Goal: Check status: Check status

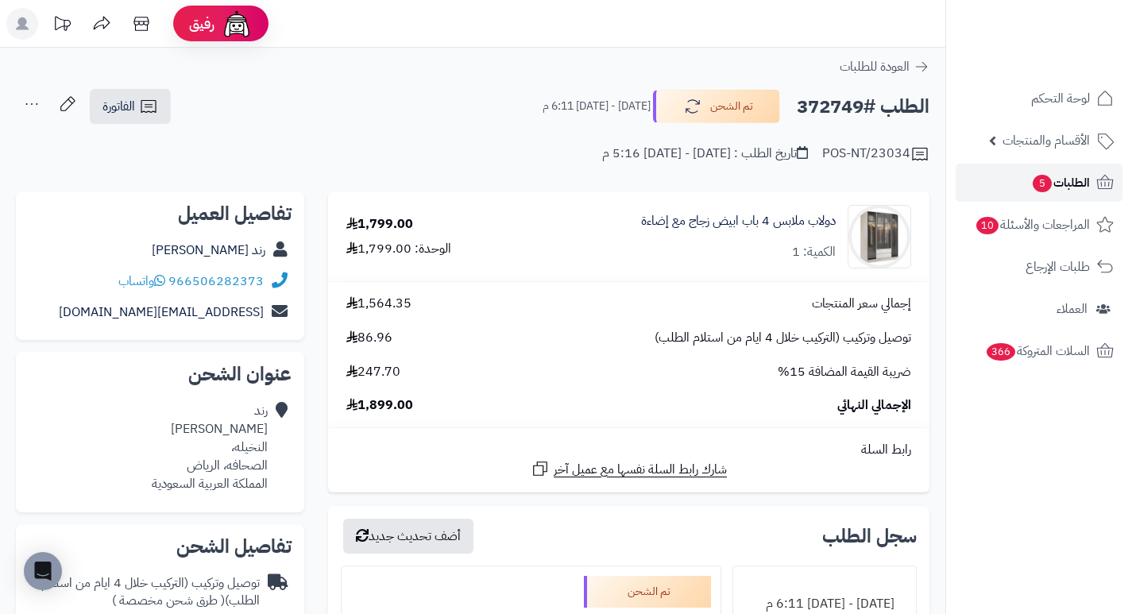
click at [1047, 183] on span "5" at bounding box center [1041, 183] width 19 height 17
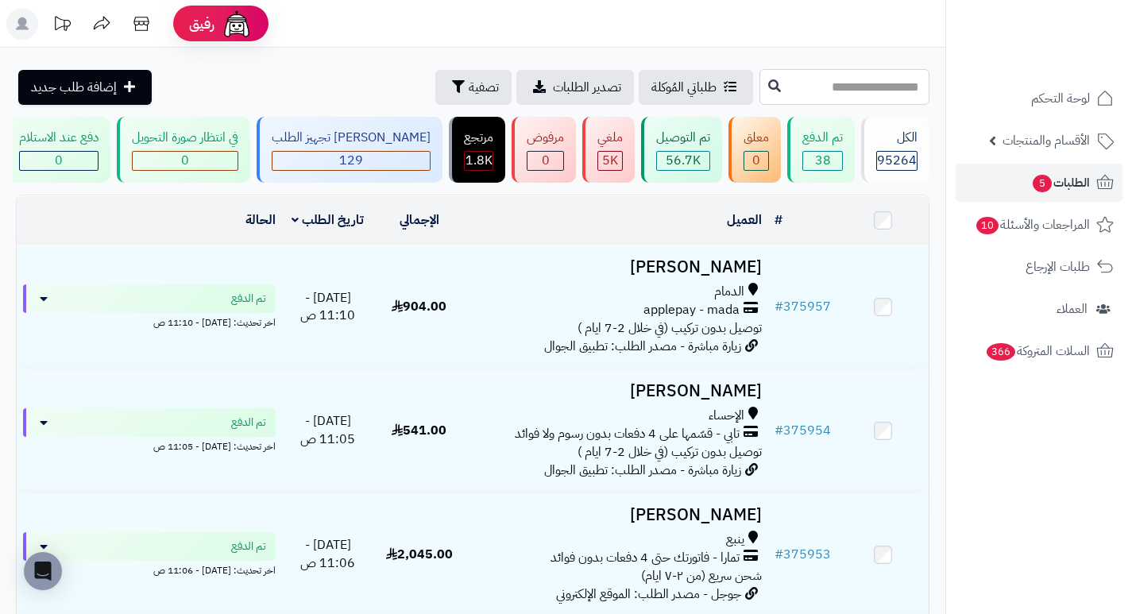
click at [831, 93] on input "text" at bounding box center [844, 87] width 170 height 36
type input "******"
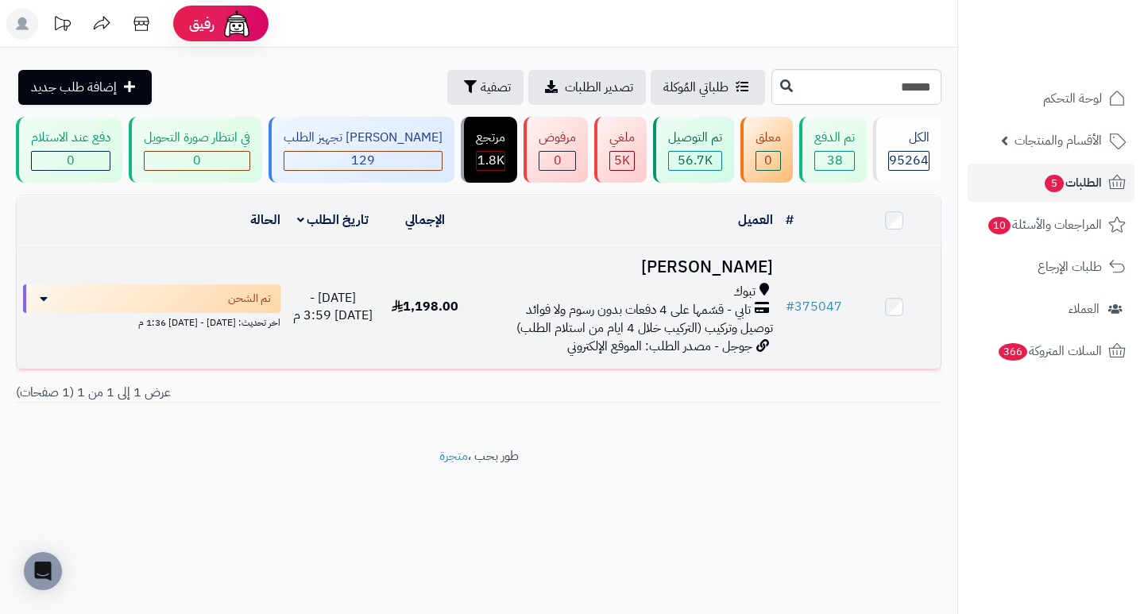
click at [718, 273] on h3 "[PERSON_NAME]" at bounding box center [624, 267] width 295 height 18
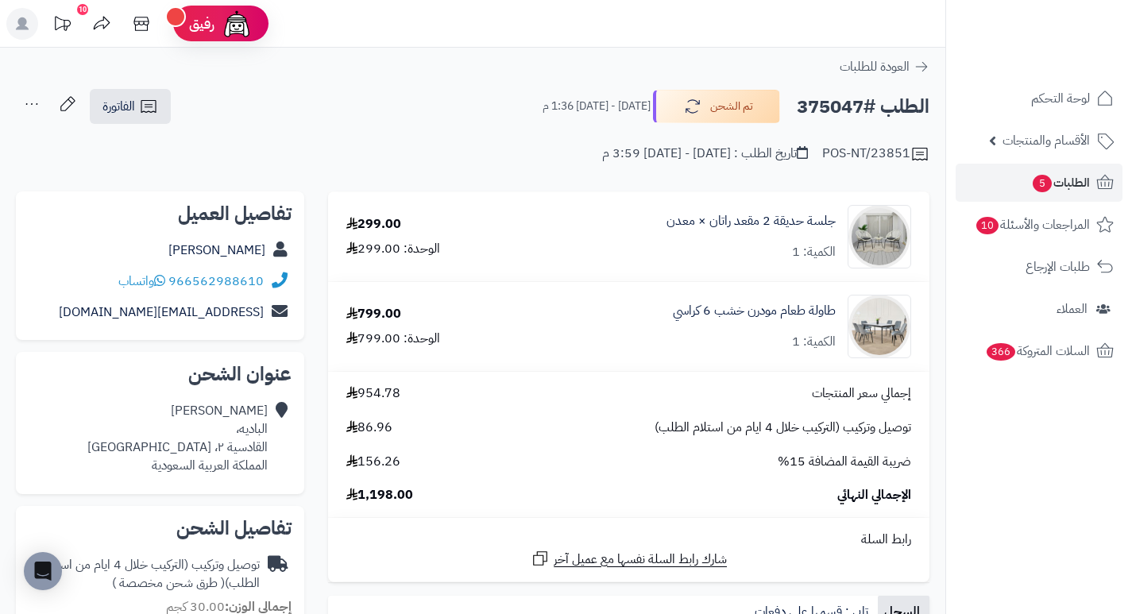
click at [826, 112] on h2 "الطلب #375047" at bounding box center [863, 107] width 133 height 33
copy h2 "375047"
click at [631, 267] on div "جلسة حديقة 2 مقعد راتان × معدن الكمية: 1" at bounding box center [724, 237] width 398 height 64
